Goal: Obtain resource: Obtain resource

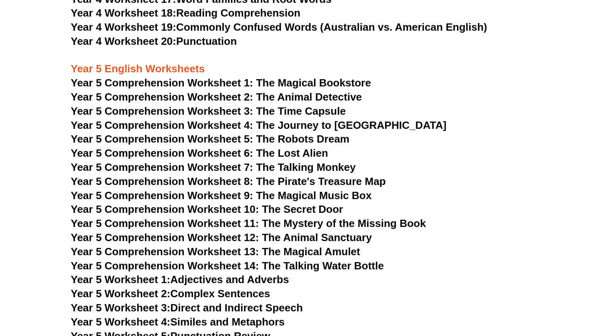
scroll to position [3415, 0]
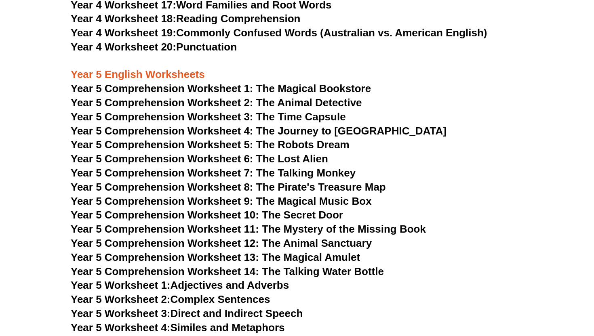
click at [382, 71] on h3 "Year 5 English Worksheets" at bounding box center [297, 68] width 452 height 27
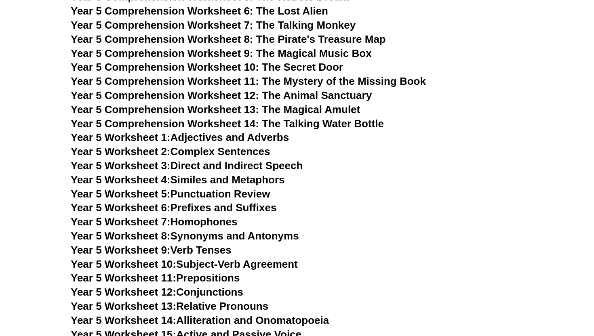
scroll to position [3564, 0]
click at [371, 170] on h3 "Year 5 Worksheet 3: Direct and Indirect Speech" at bounding box center [297, 166] width 452 height 14
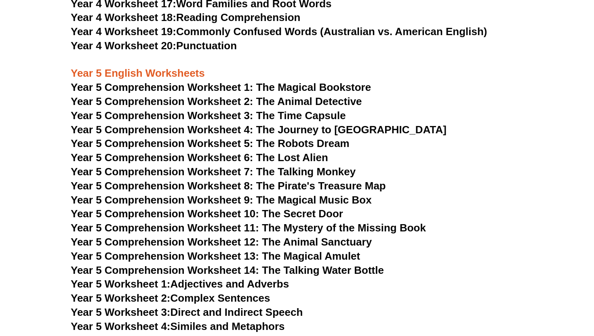
scroll to position [3456, 0]
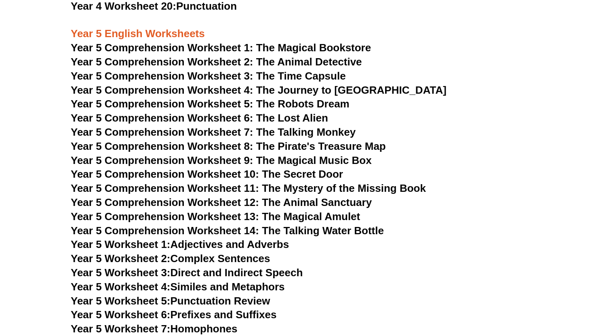
click at [417, 142] on h3 "Year 5 Comprehension Worksheet 8: The Pirate's Treasure Map" at bounding box center [297, 147] width 452 height 14
click at [432, 70] on h3 "Year 5 Comprehension Worksheet 3: The Time Capsule" at bounding box center [297, 76] width 452 height 14
click at [441, 61] on h3 "Year 5 Comprehension Worksheet 2: The Animal Detective" at bounding box center [297, 62] width 452 height 14
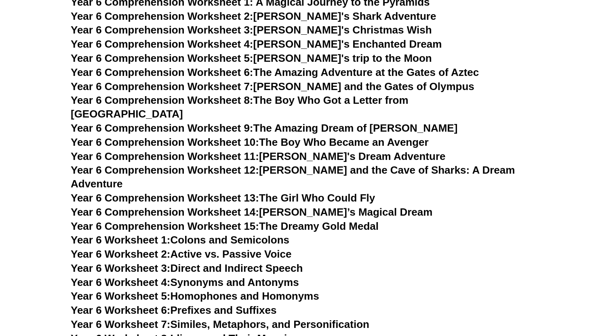
scroll to position [4094, 0]
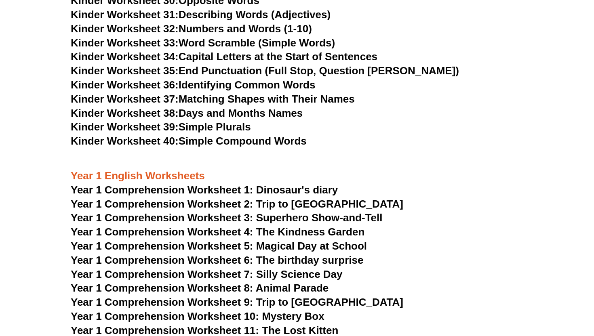
scroll to position [747, 0]
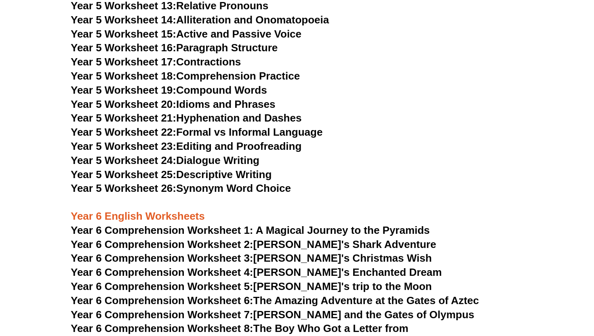
scroll to position [3862, 0]
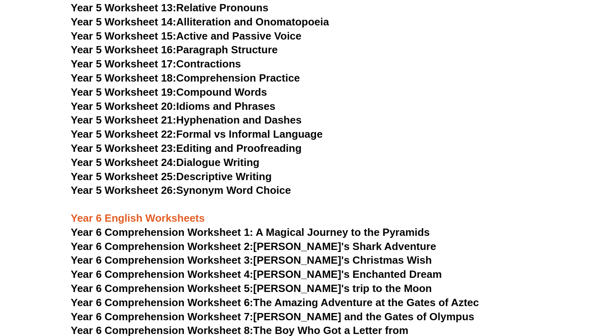
click at [311, 43] on h3 "Year 5 Worksheet 16: Paragraph Structure" at bounding box center [297, 50] width 452 height 14
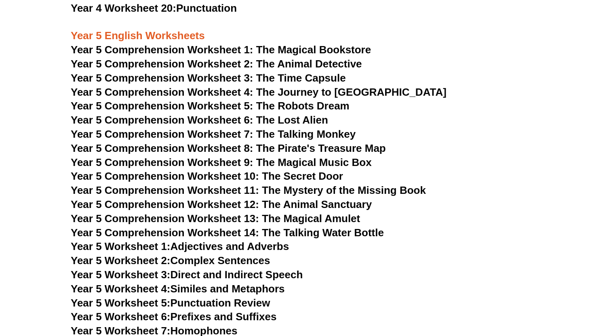
scroll to position [3451, 0]
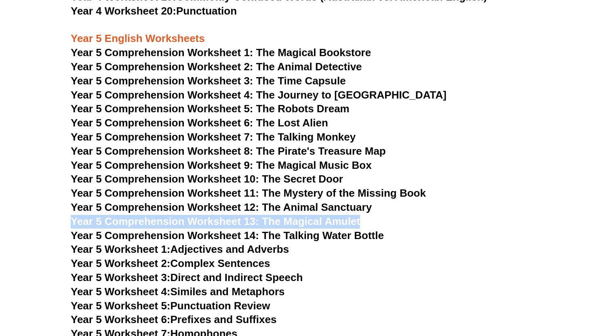
click at [449, 66] on h3 "Year 5 Comprehension Worksheet 2: The Animal Detective" at bounding box center [297, 67] width 452 height 14
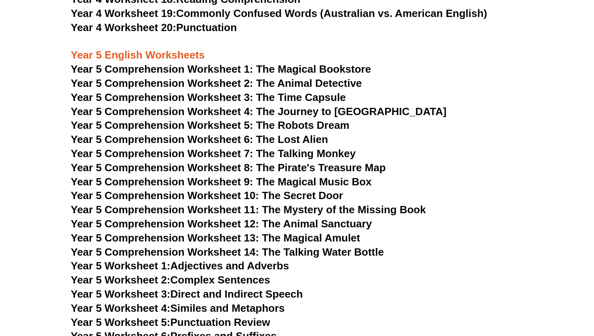
scroll to position [3436, 0]
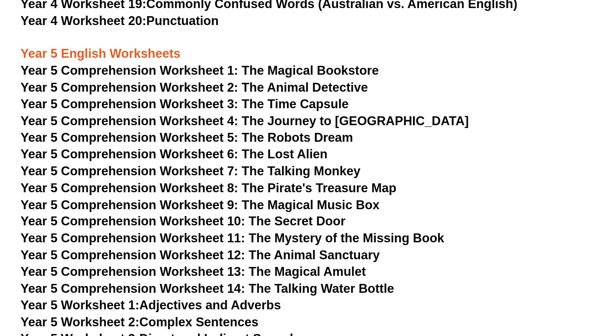
click at [375, 97] on h3 "Year 5 Comprehension Worksheet 3: The Time Capsule" at bounding box center [297, 97] width 452 height 14
drag, startPoint x: 287, startPoint y: 132, endPoint x: 361, endPoint y: 132, distance: 73.5
click at [361, 132] on h3 "Year 5 Comprehension Worksheet 6: The Lost Alien" at bounding box center [297, 139] width 452 height 14
click at [385, 134] on h3 "Year 5 Comprehension Worksheet 6: The Lost Alien" at bounding box center [297, 139] width 452 height 14
click at [321, 157] on span "Year 5 Comprehension Worksheet 7: The Talking Monkey" at bounding box center [213, 153] width 285 height 12
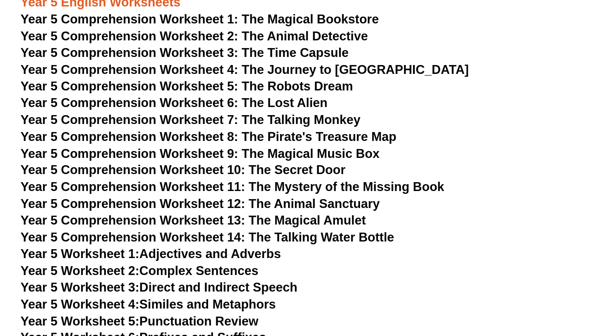
click at [487, 125] on h3 "Year 5 Comprehension Worksheet 5: The Robots Dream" at bounding box center [297, 125] width 452 height 14
click at [431, 169] on h3 "Year 5 Comprehension Worksheet 8: The Pirate's Treasure Map" at bounding box center [297, 167] width 452 height 14
